Goal: Transaction & Acquisition: Obtain resource

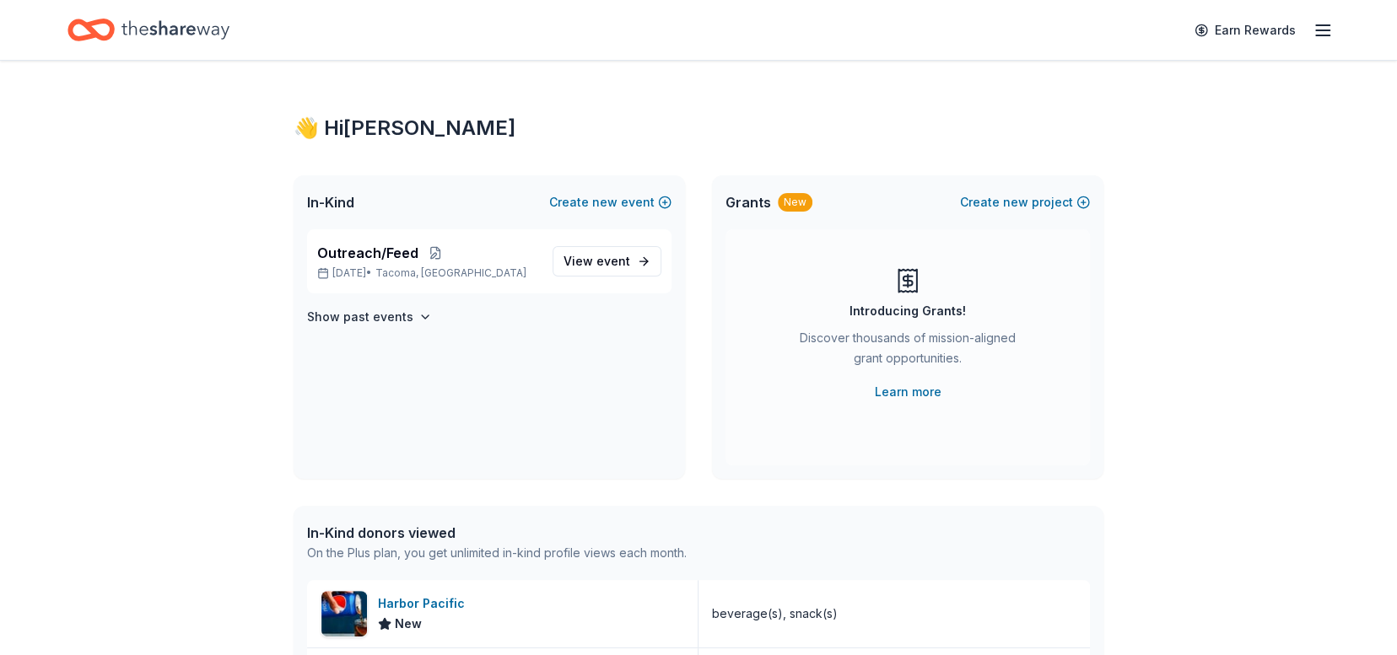
click at [790, 198] on div "New" at bounding box center [795, 202] width 35 height 19
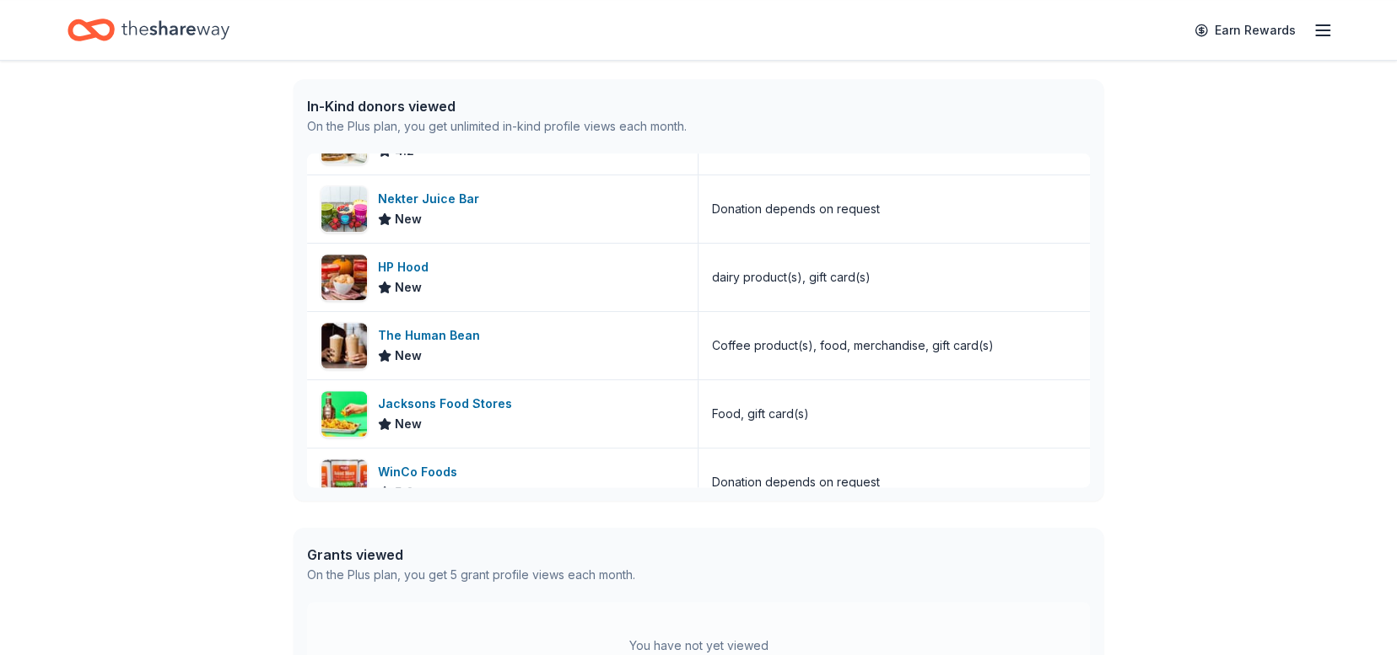
scroll to position [1234, 0]
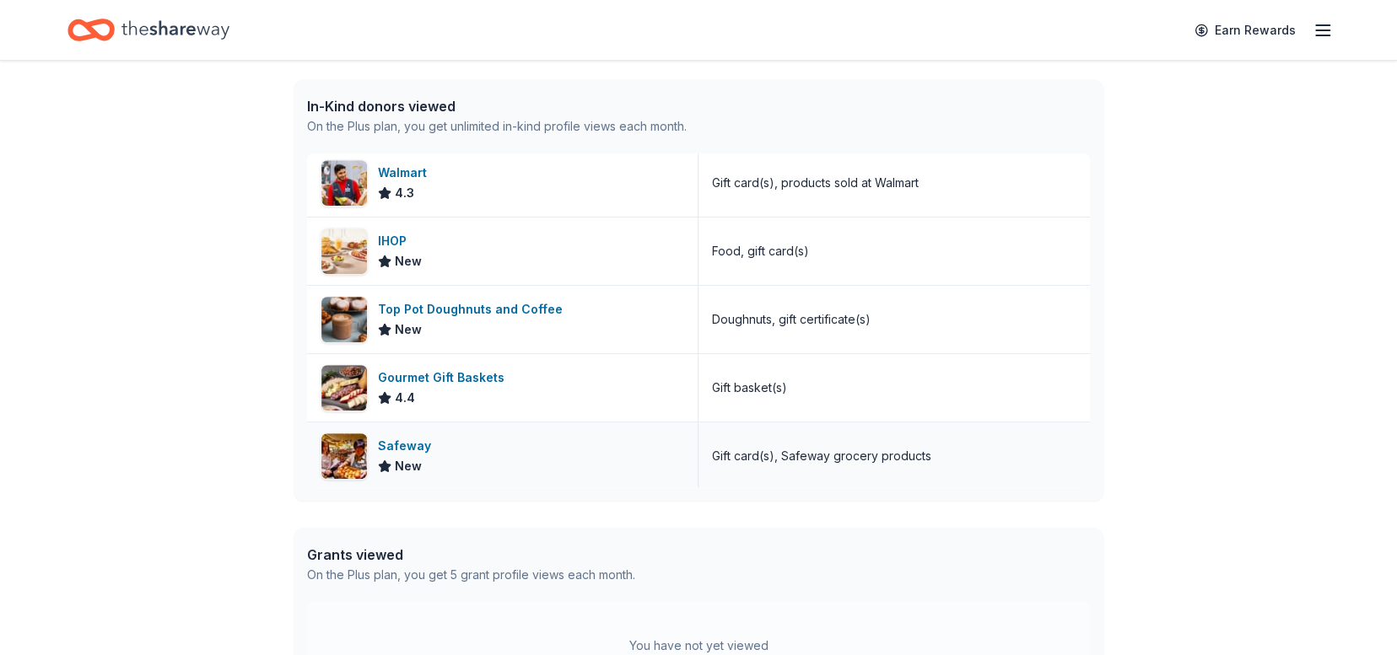
click at [405, 438] on div "Safeway" at bounding box center [408, 446] width 60 height 20
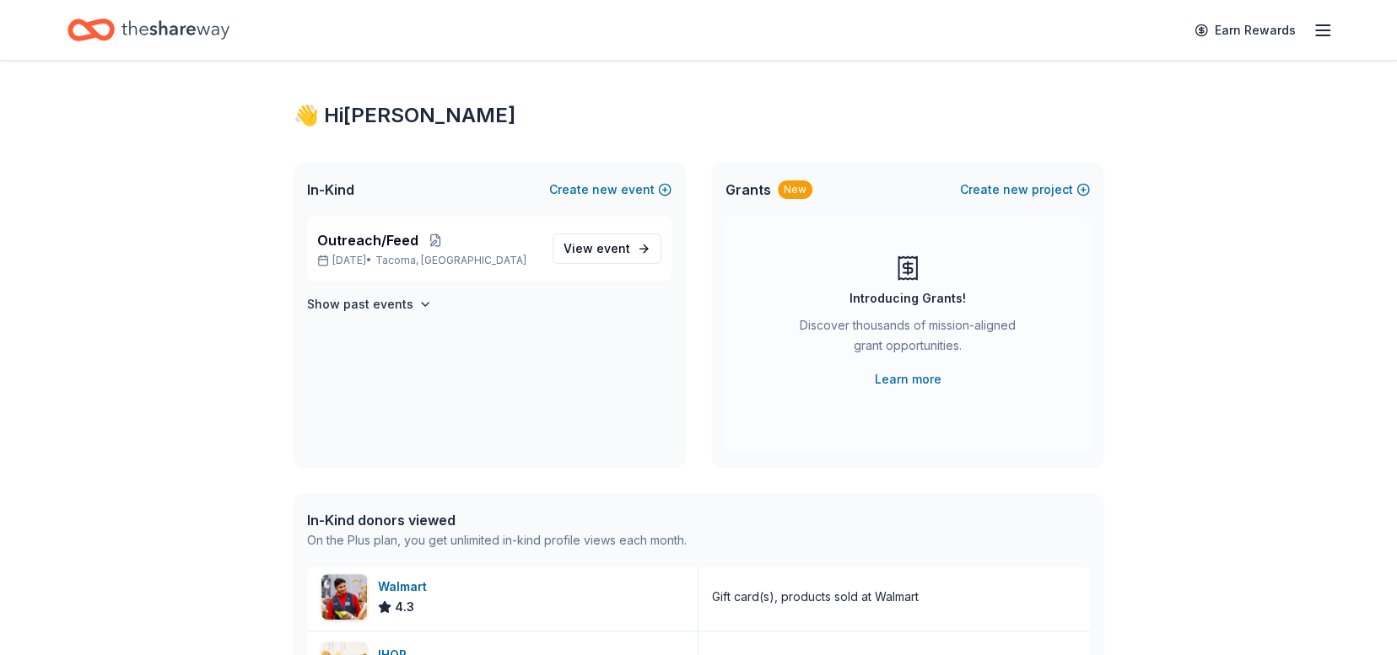
scroll to position [0, 0]
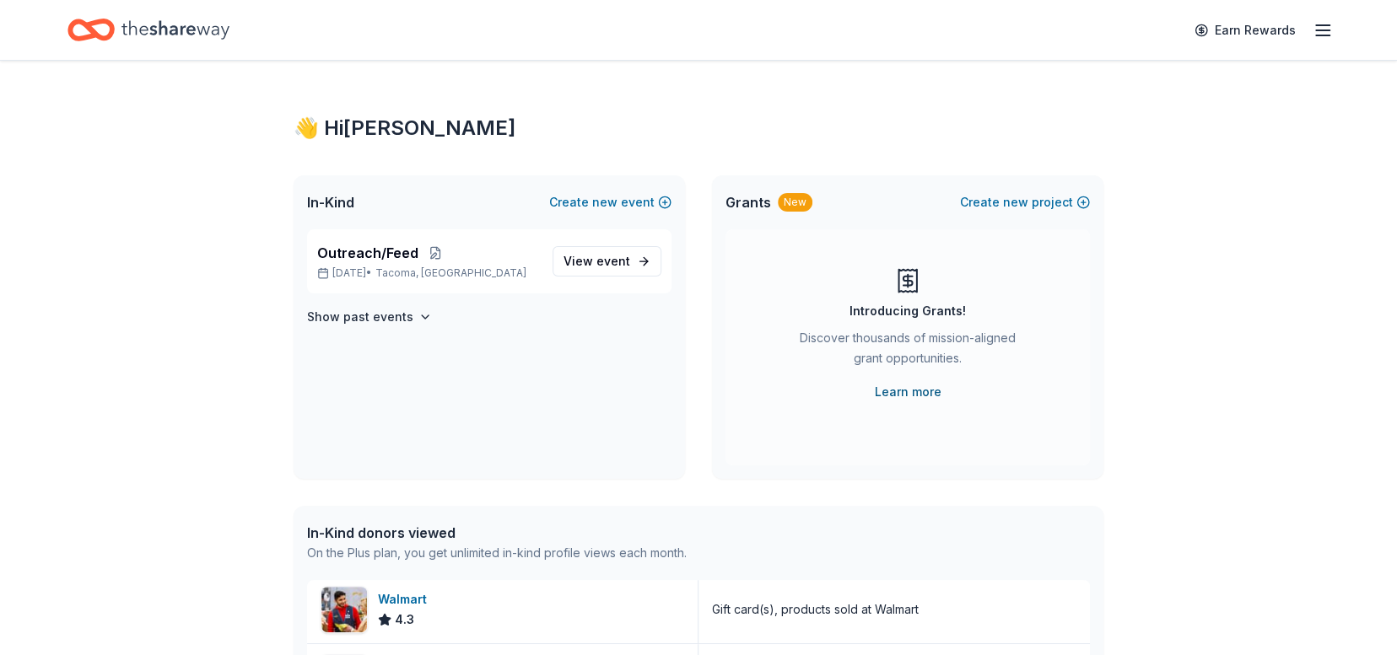
click at [905, 395] on link "Learn more" at bounding box center [908, 392] width 67 height 20
click at [1324, 23] on icon "button" at bounding box center [1323, 30] width 20 height 20
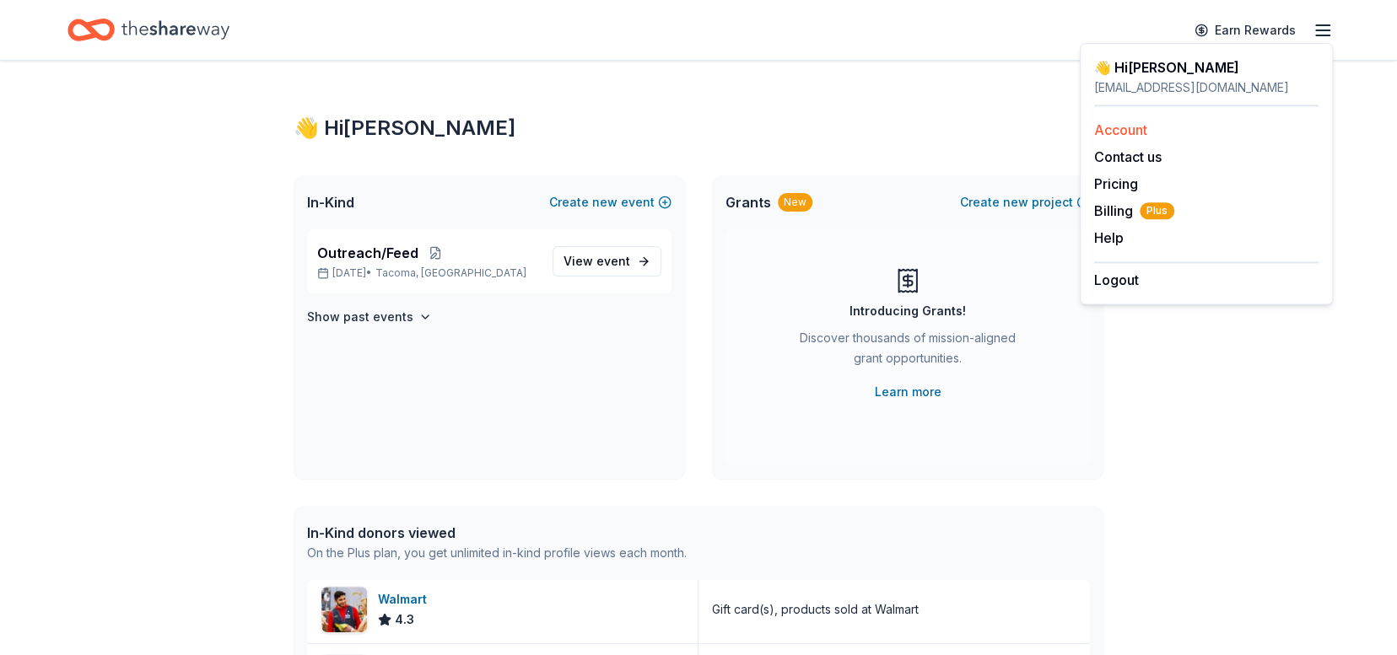
click at [1130, 121] on link "Account" at bounding box center [1120, 129] width 53 height 17
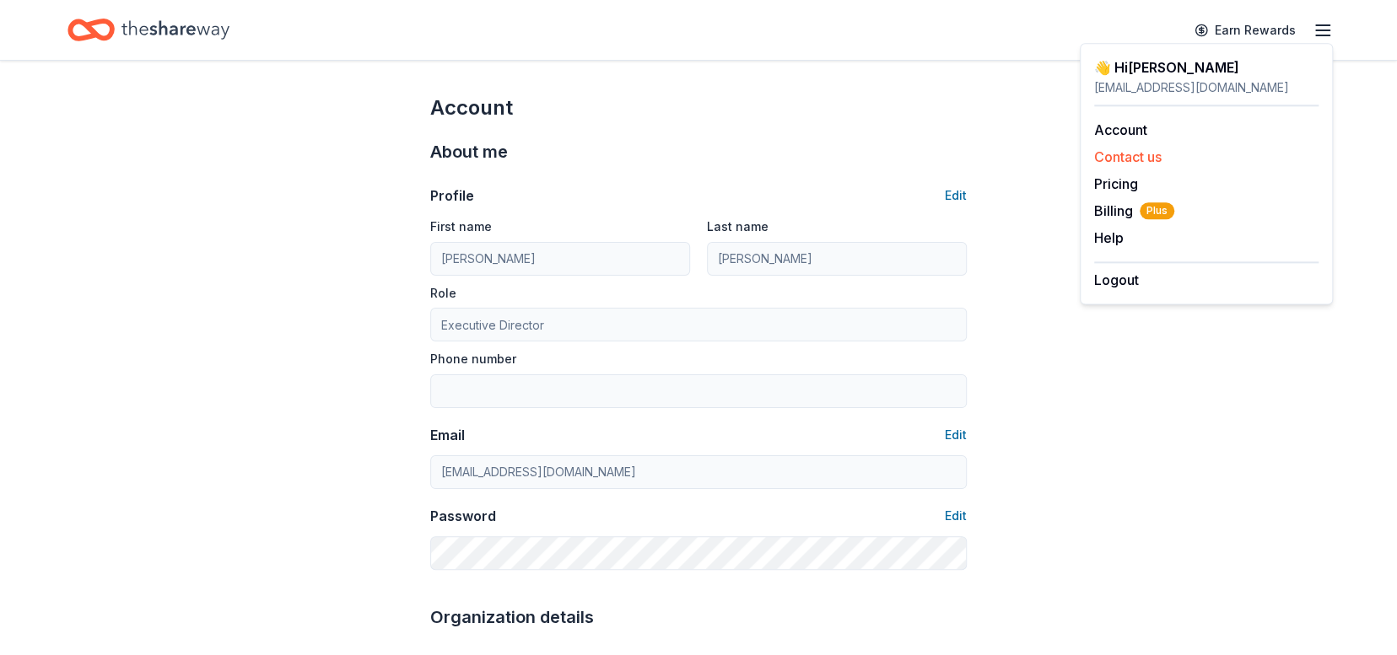
click at [1148, 154] on button "Contact us" at bounding box center [1127, 157] width 67 height 20
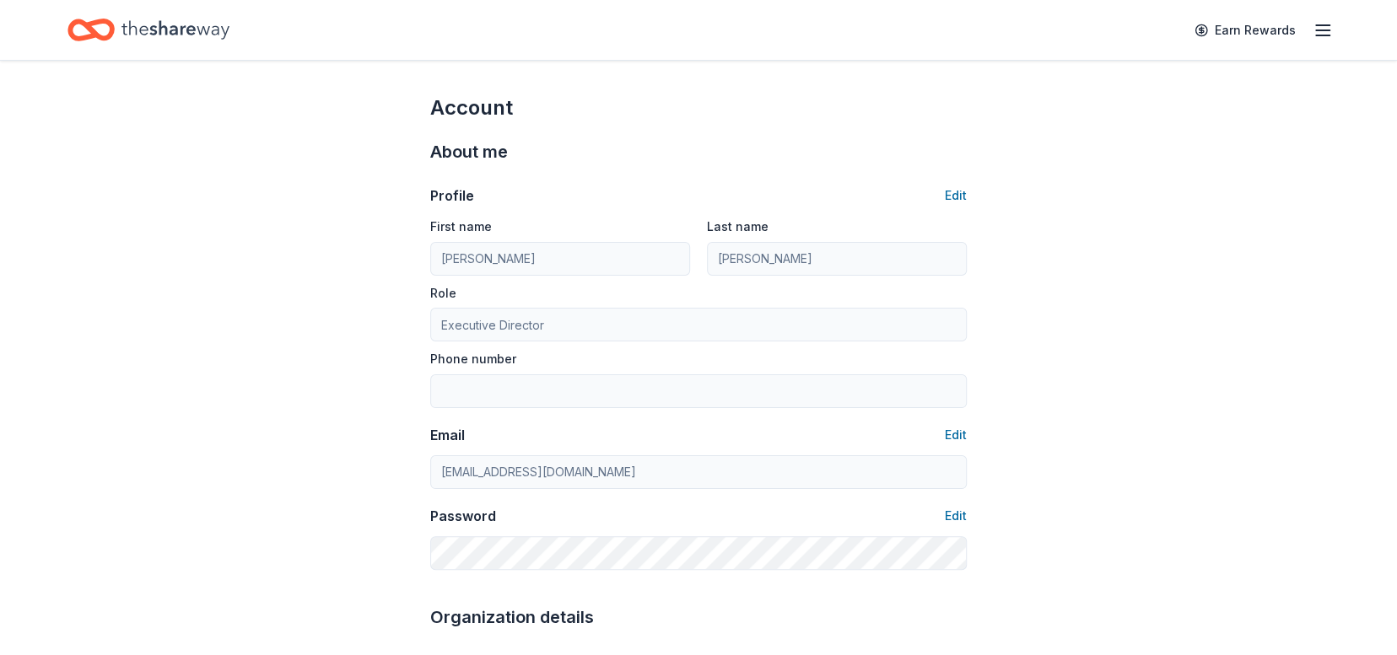
click at [1324, 26] on icon "button" at bounding box center [1323, 30] width 20 height 20
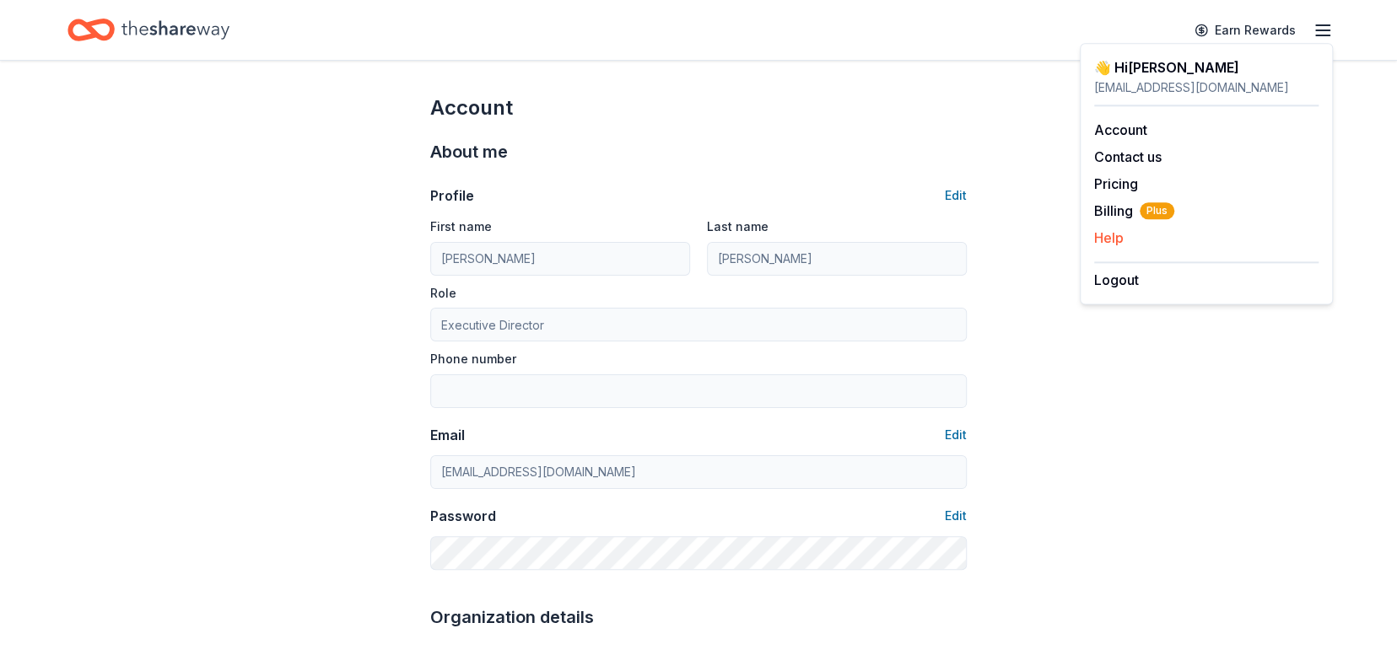
click at [1111, 240] on button "Help" at bounding box center [1109, 238] width 30 height 20
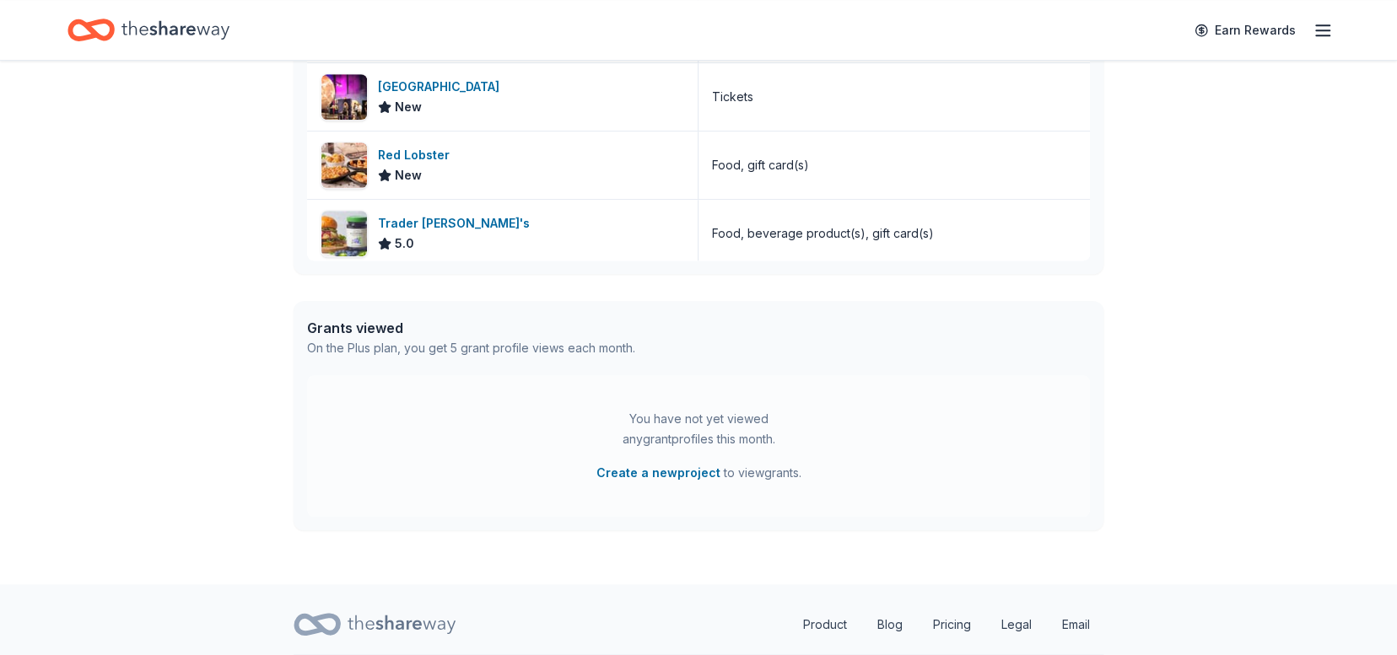
scroll to position [659, 0]
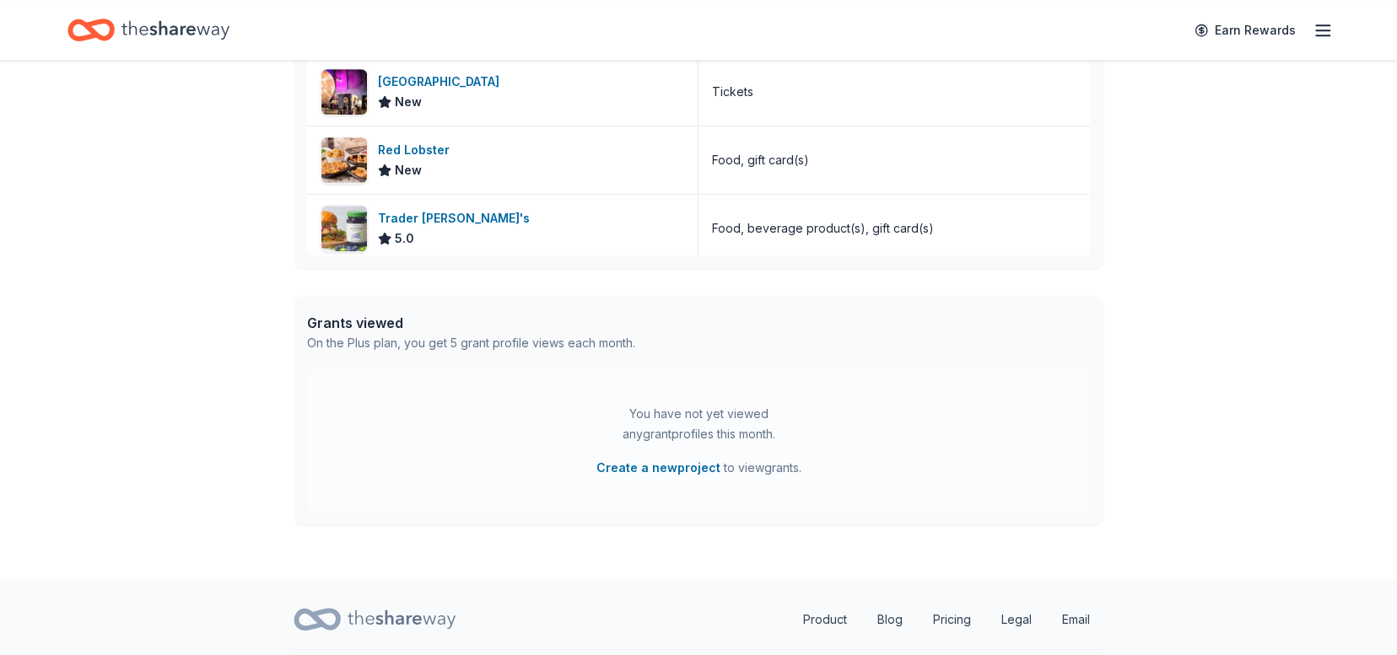
drag, startPoint x: 1394, startPoint y: 426, endPoint x: 1401, endPoint y: 495, distance: 69.6
click at [872, 442] on div "You have not yet viewed any grant profiles this month. Create a new project to …" at bounding box center [698, 441] width 783 height 142
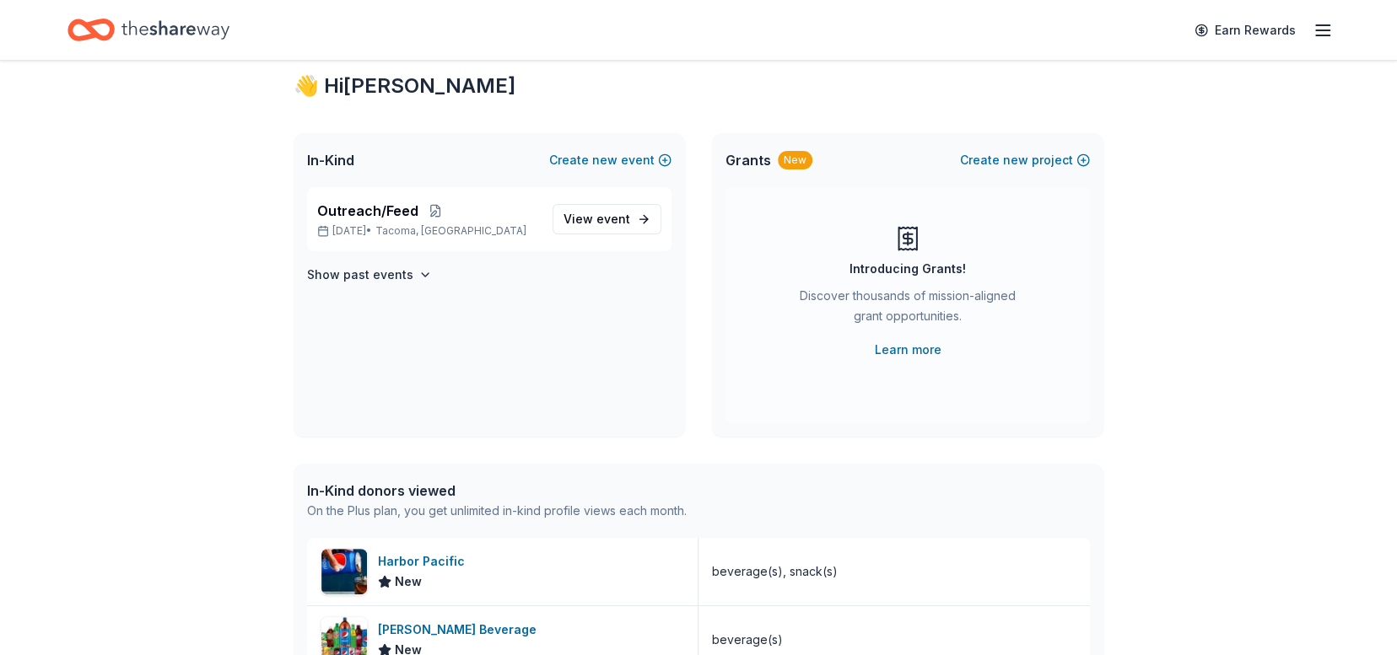
scroll to position [32, 0]
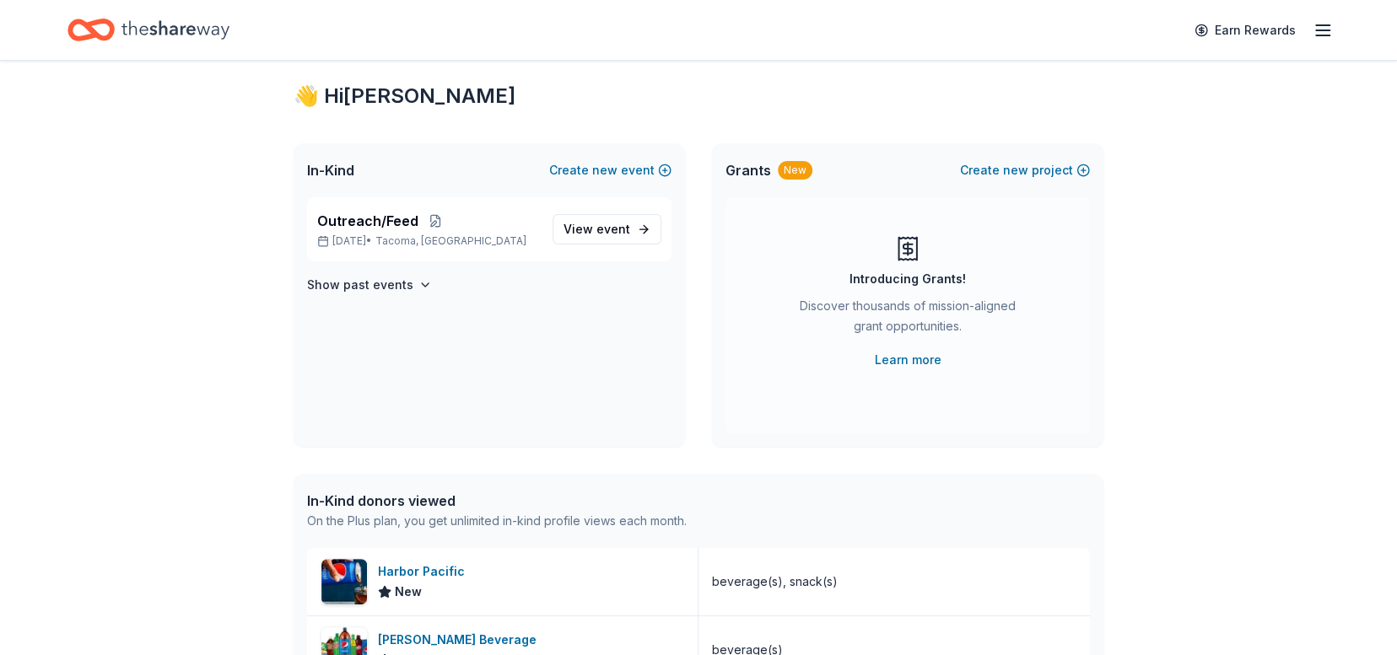
click at [1316, 16] on div "Earn Rewards" at bounding box center [1258, 30] width 148 height 40
click at [1314, 33] on icon "button" at bounding box center [1323, 30] width 20 height 20
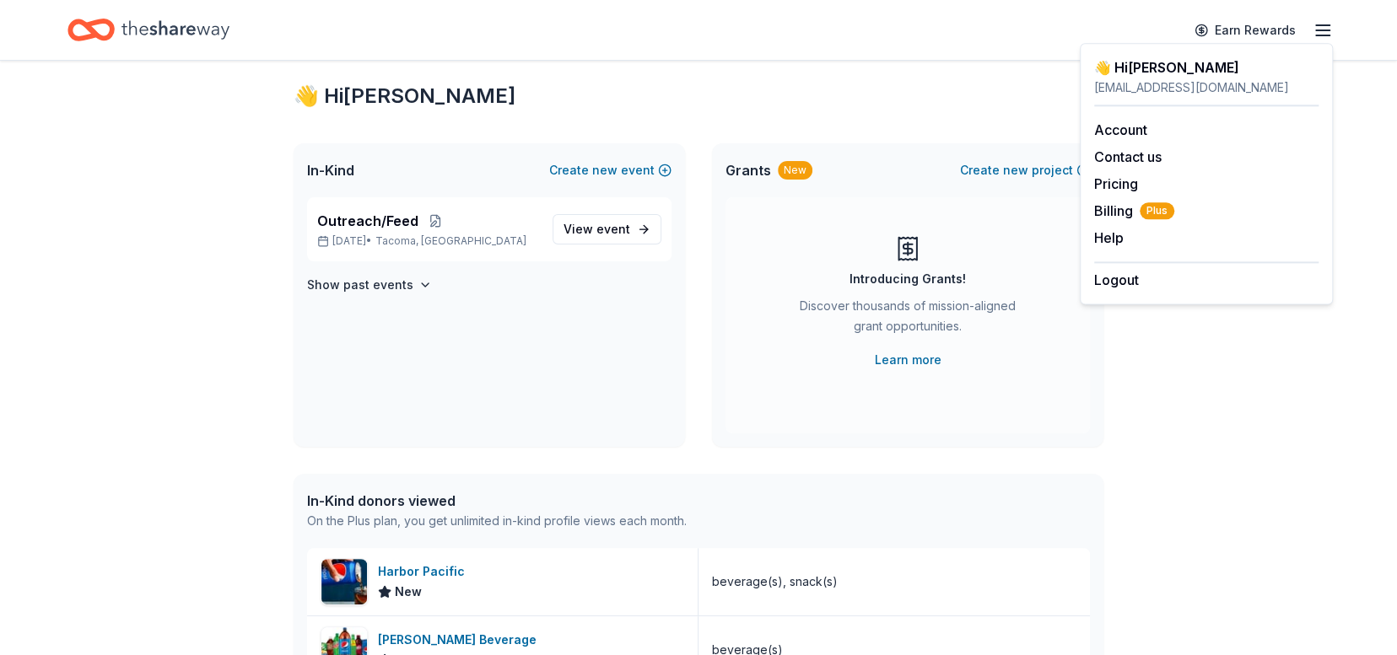
click at [1170, 464] on div "👋 Hi [PERSON_NAME] In-Kind Create new event Outreach/Feed [DATE] • [GEOGRAPHIC_…" at bounding box center [698, 618] width 1397 height 1178
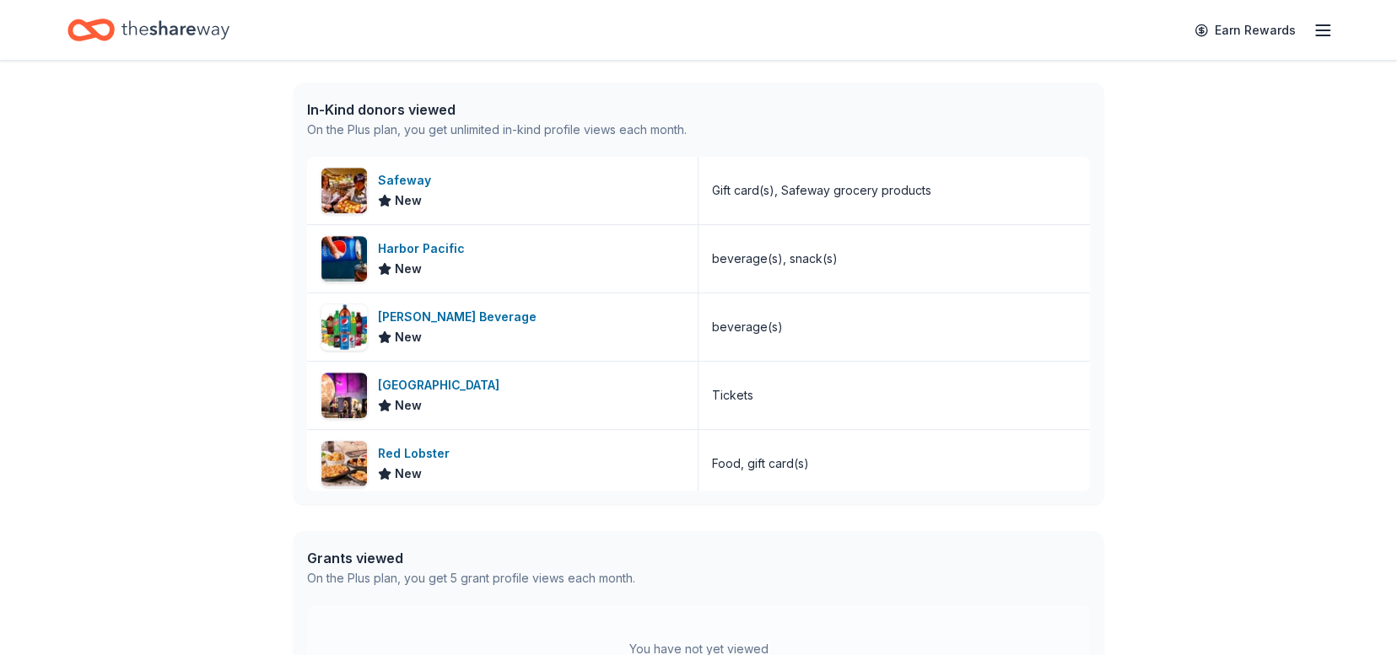
scroll to position [37, 0]
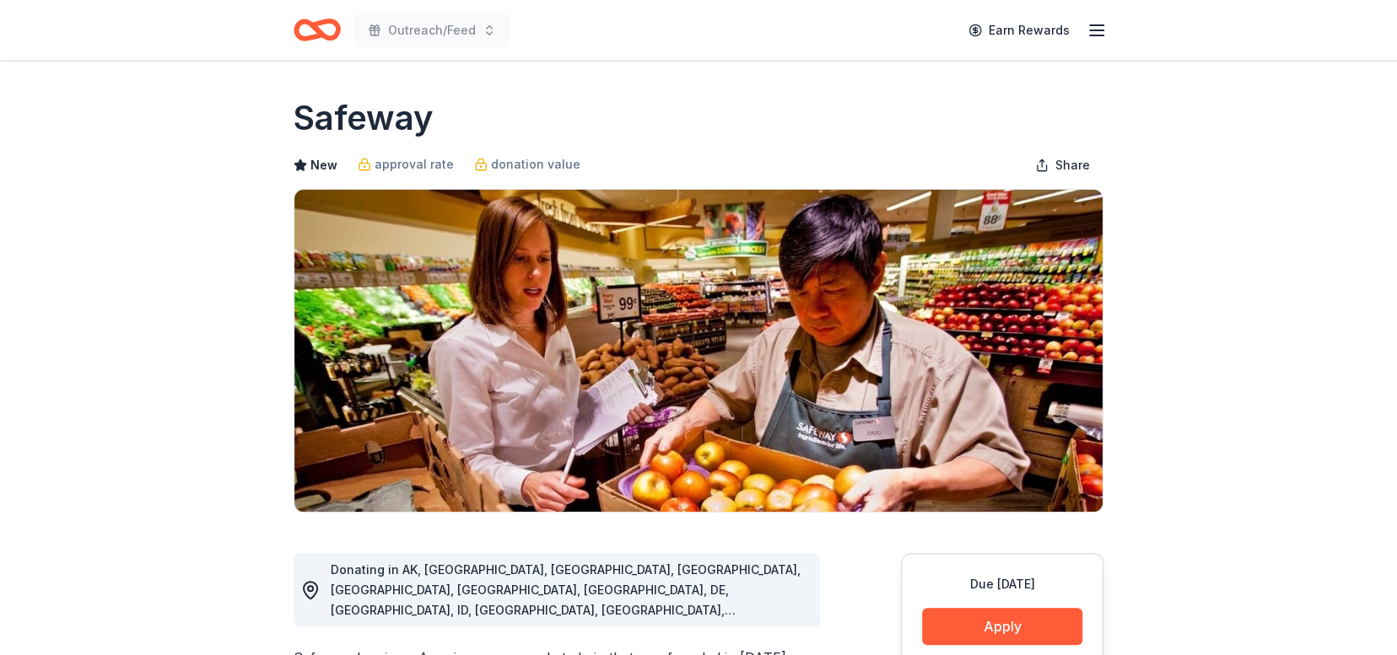
click at [1097, 33] on icon "button" at bounding box center [1097, 30] width 20 height 20
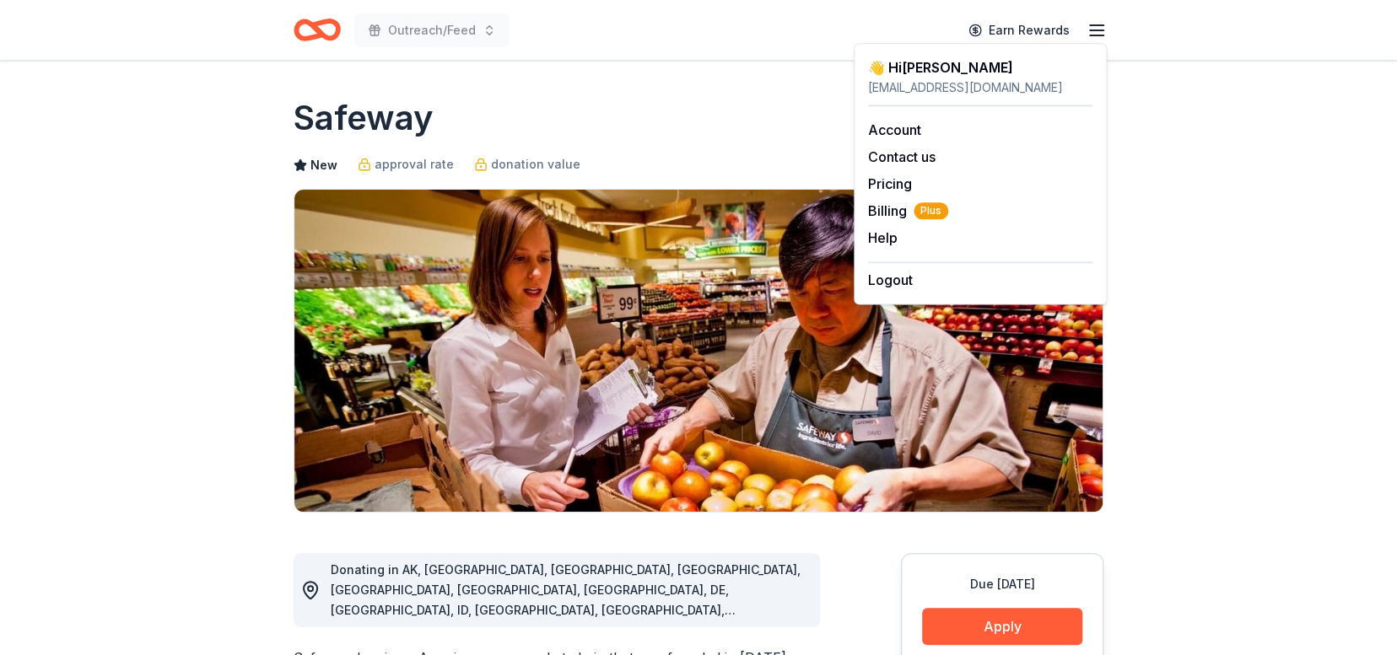
click at [1097, 33] on icon "button" at bounding box center [1097, 30] width 20 height 20
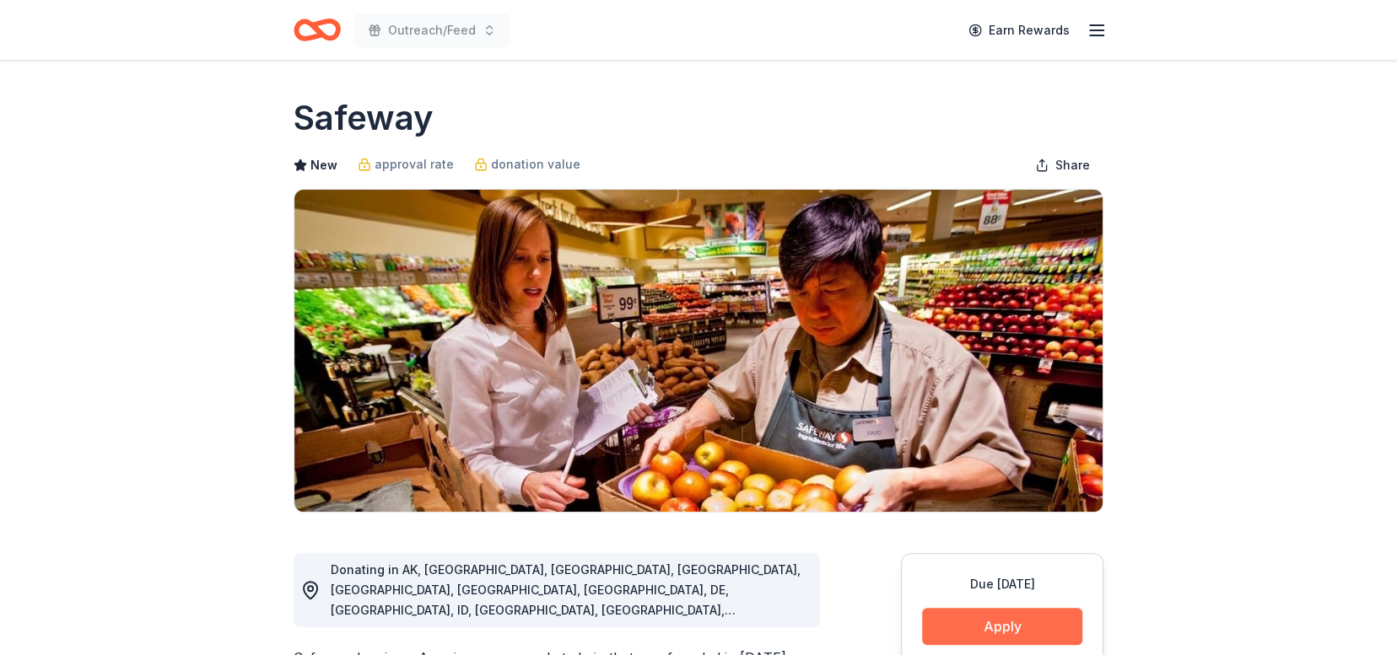
click at [1022, 623] on button "Apply" at bounding box center [1002, 626] width 160 height 37
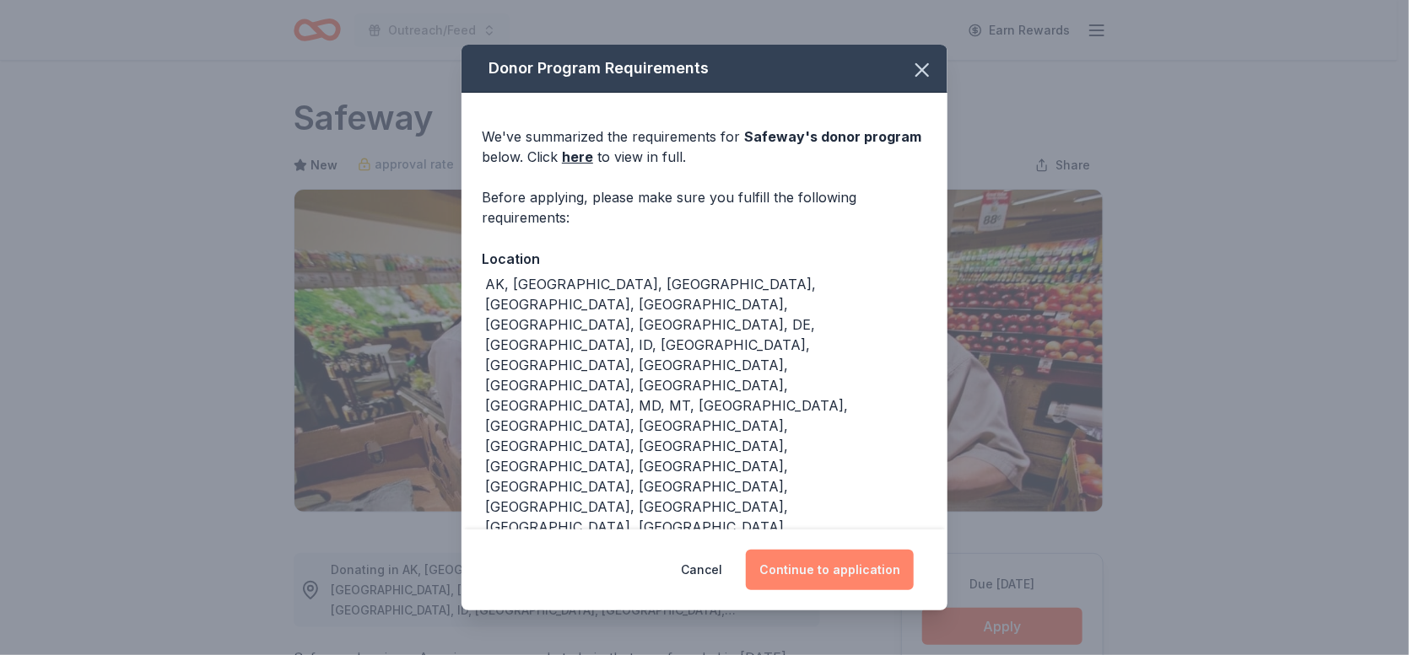
click at [773, 569] on button "Continue to application" at bounding box center [830, 570] width 168 height 40
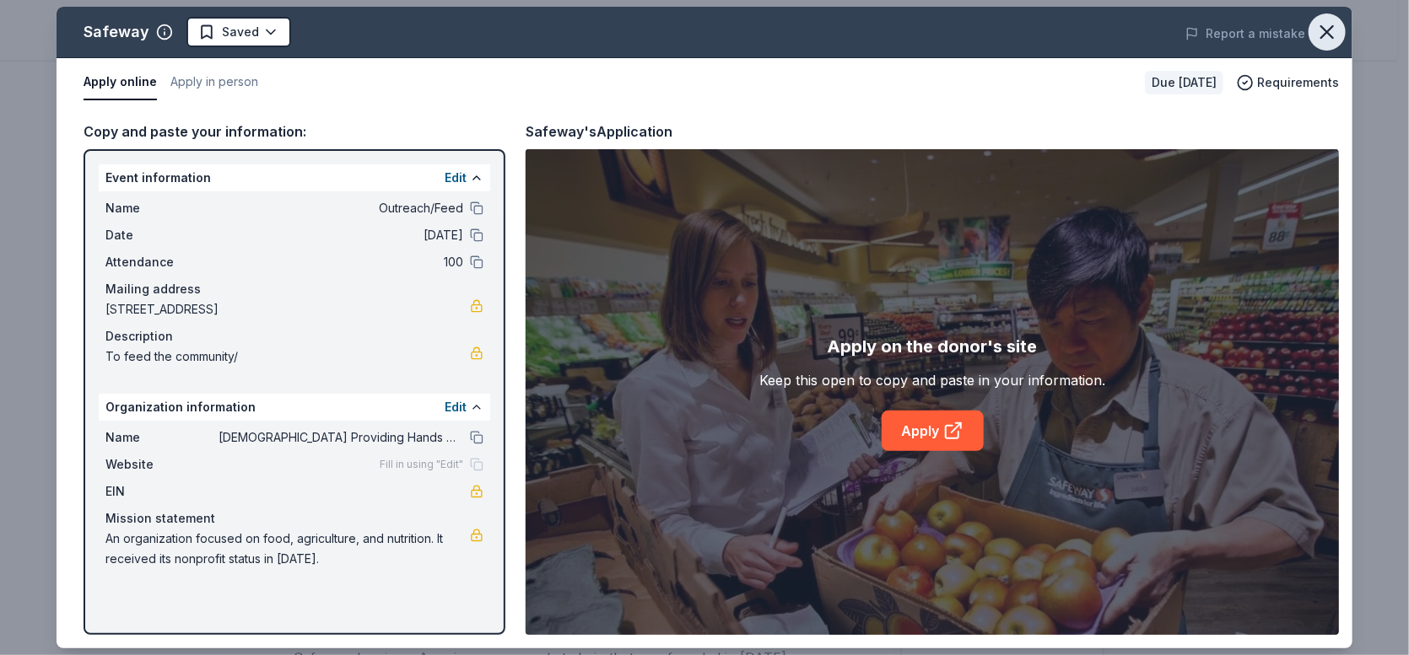
click at [1331, 29] on icon "button" at bounding box center [1327, 32] width 24 height 24
